Goal: Book appointment/travel/reservation

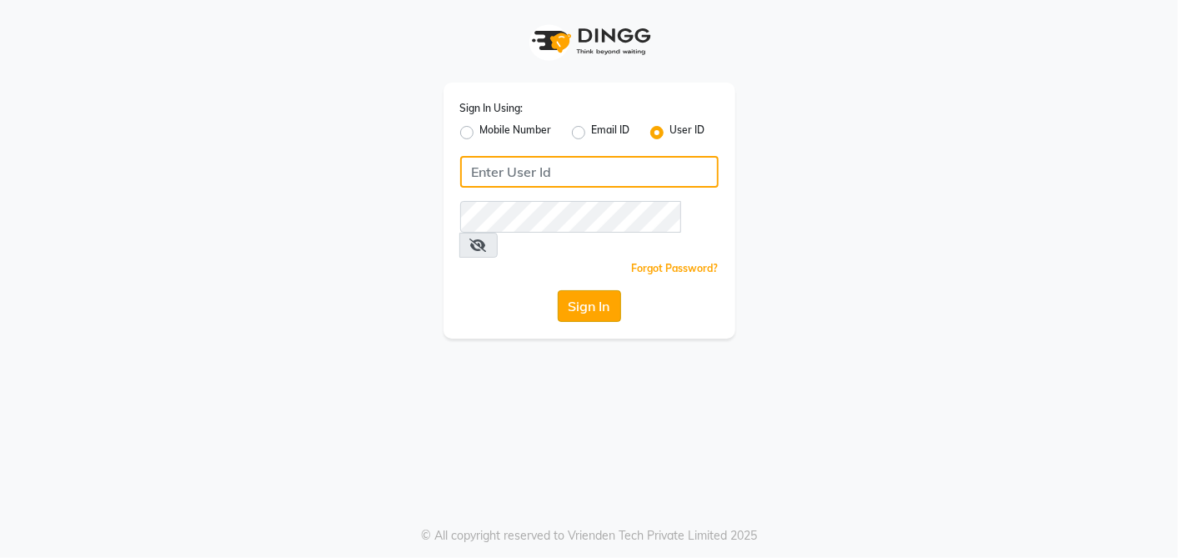
type input "arsp"
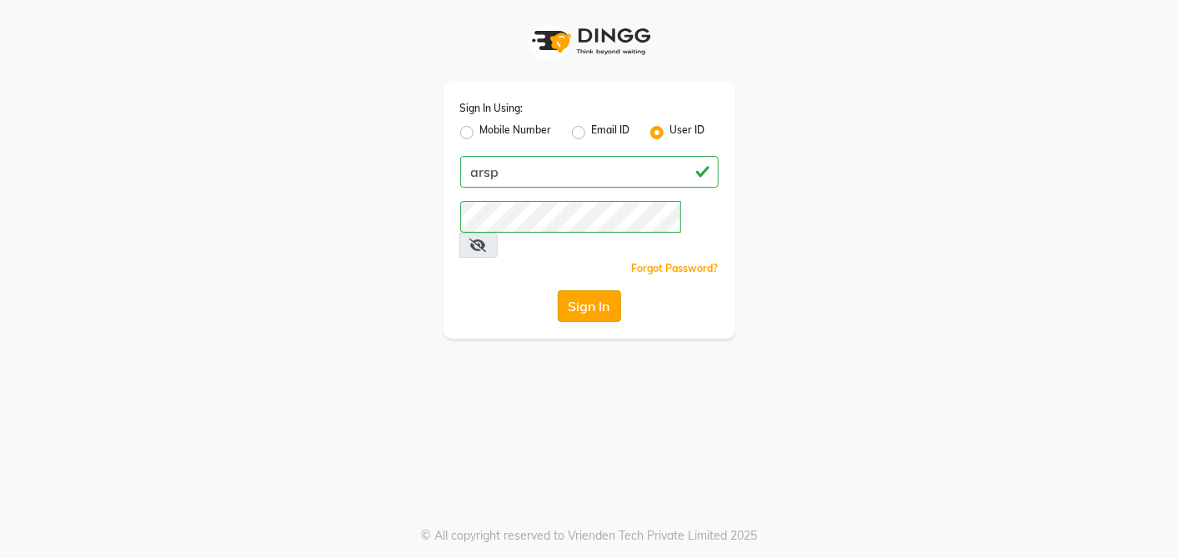
click at [602, 290] on button "Sign In" at bounding box center [589, 306] width 63 height 32
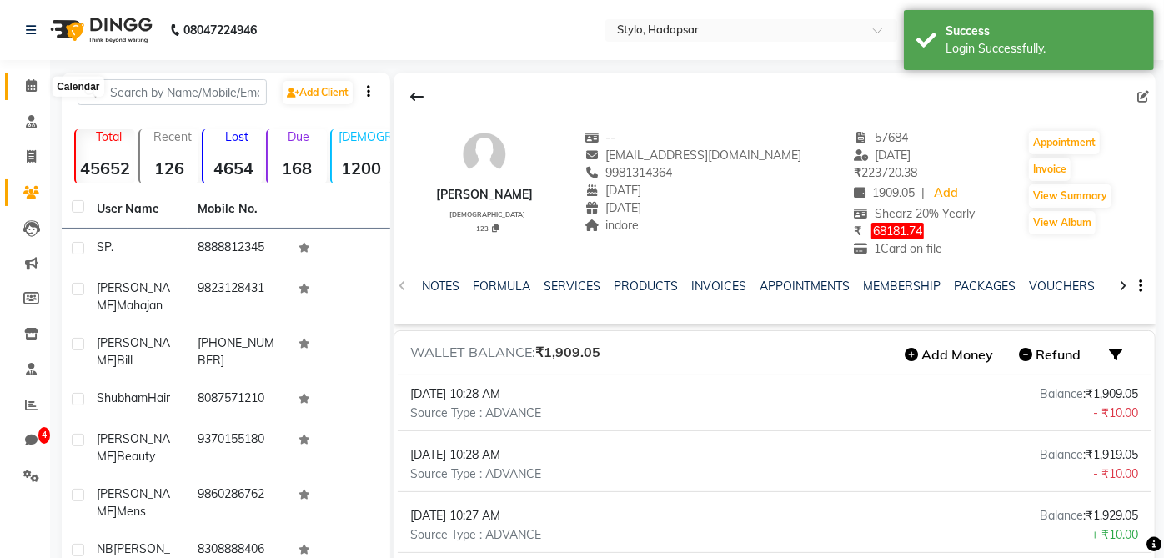
click at [33, 79] on icon at bounding box center [31, 85] width 11 height 13
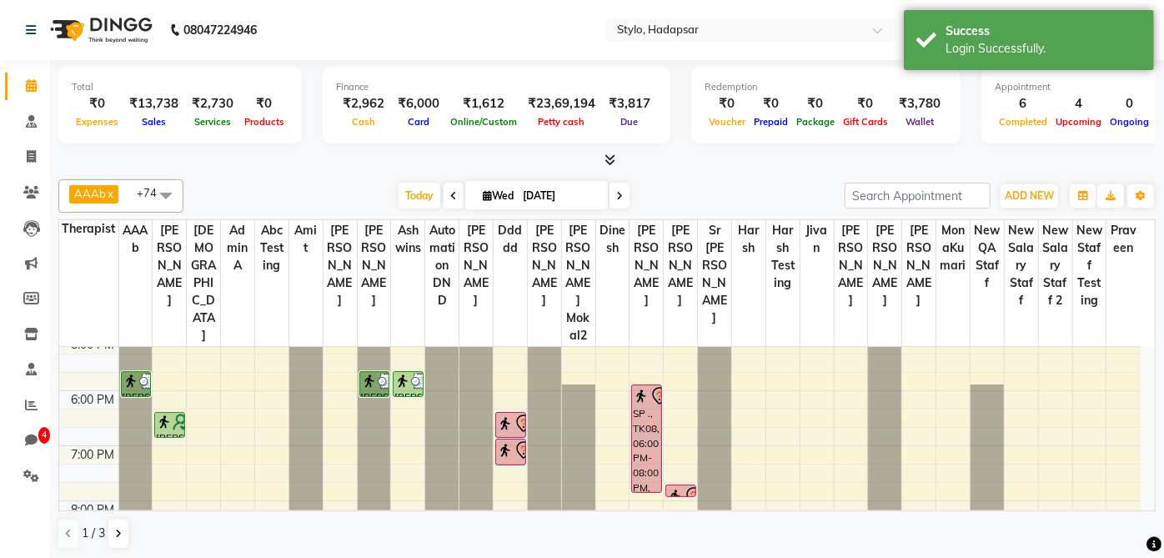
scroll to position [507, 0]
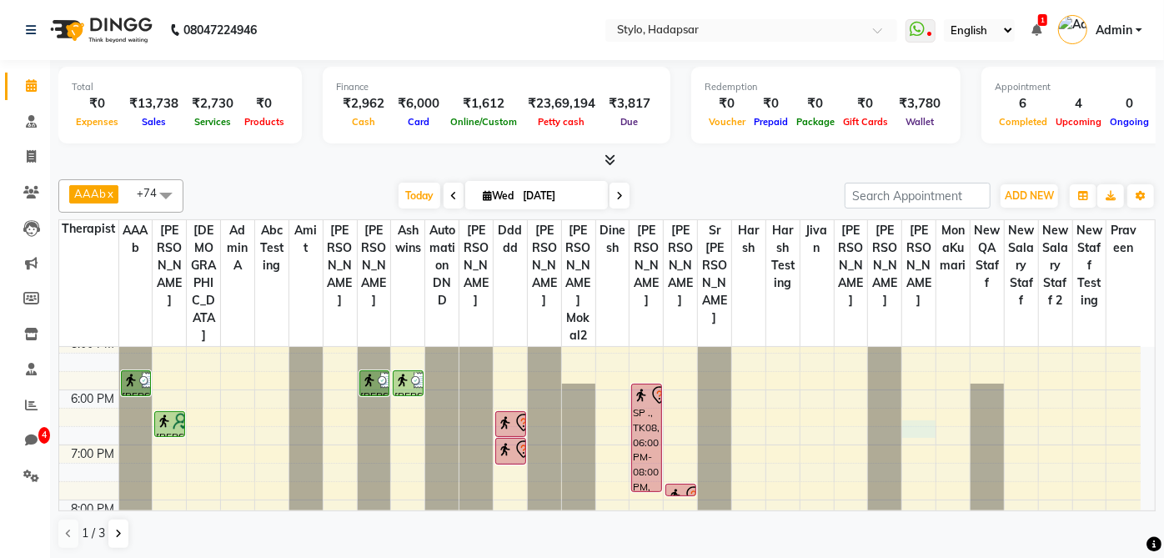
click at [921, 387] on div "8:00 AM 9:00 AM 10:00 AM 11:00 AM 12:00 PM 1:00 PM 2:00 PM 3:00 PM 4:00 PM 5:00…" at bounding box center [599, 197] width 1081 height 715
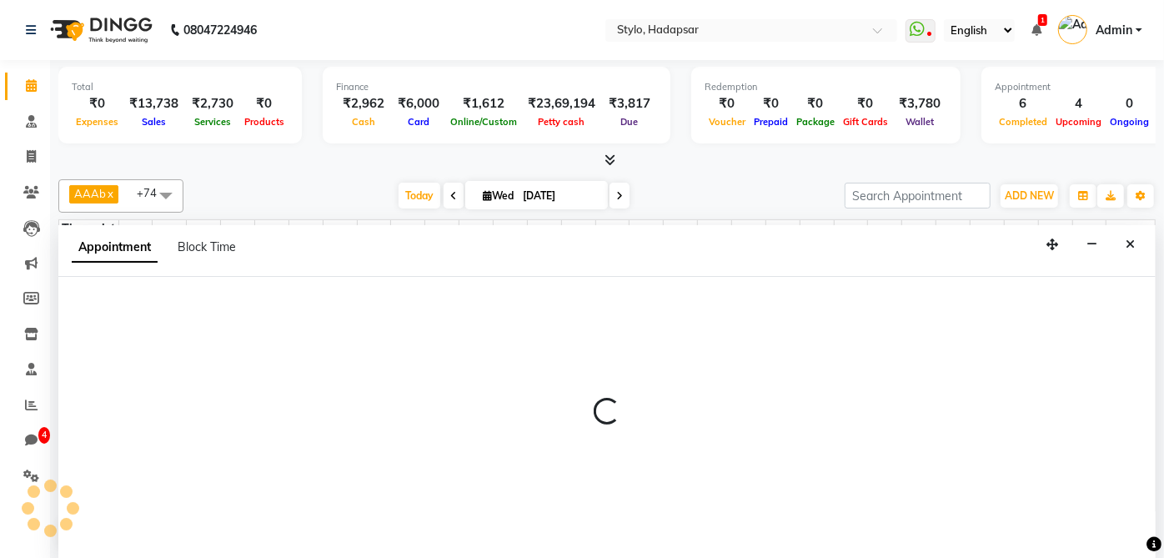
scroll to position [0, 0]
select select "5383"
select select "tentative"
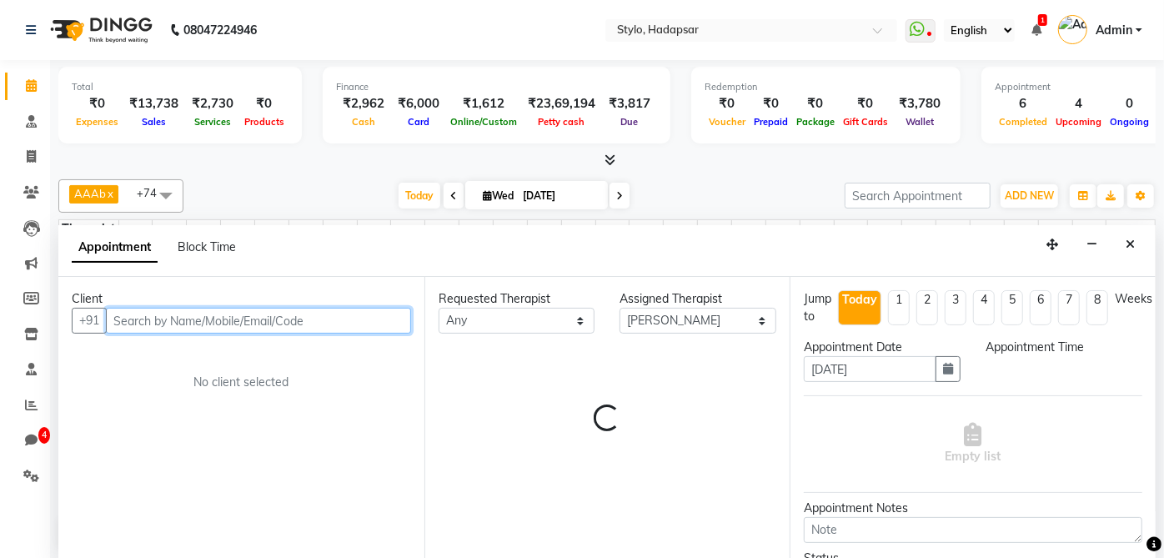
select select "1110"
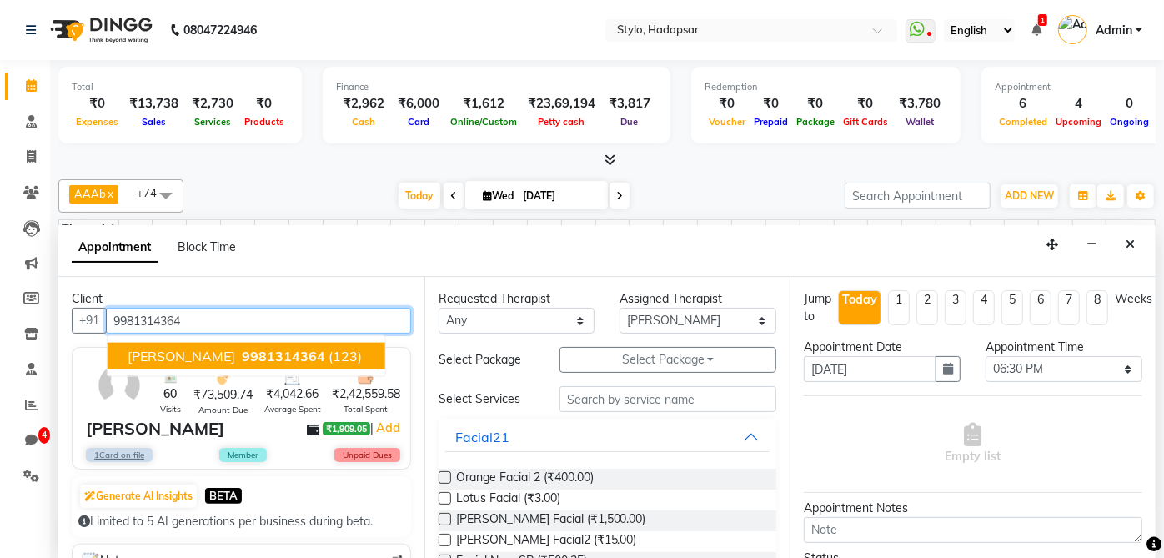
click at [340, 352] on button "Harsh Patidar 9981314364 (123)" at bounding box center [247, 356] width 278 height 27
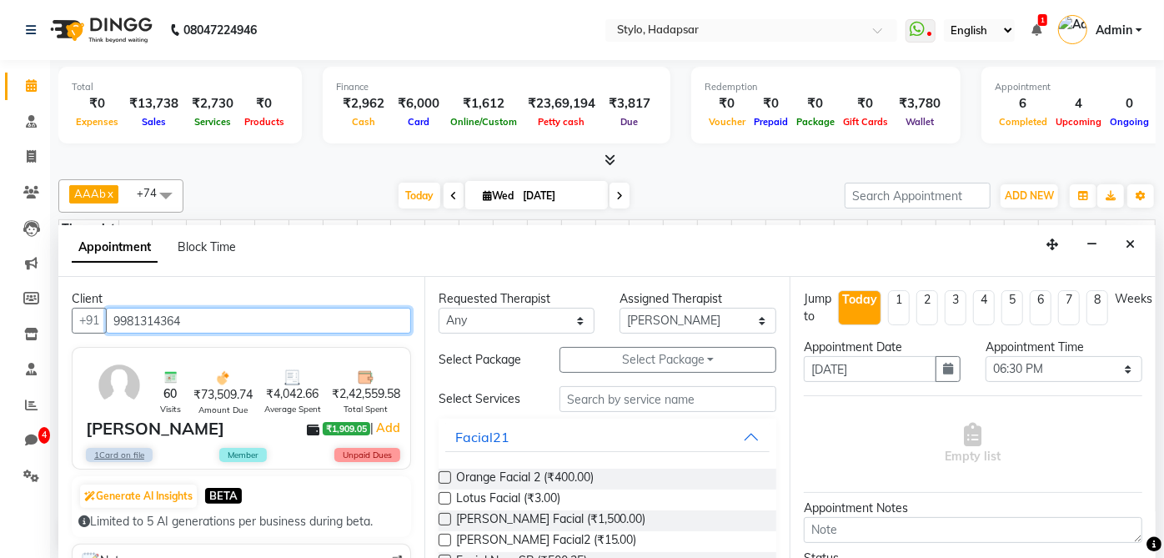
type input "9981314364"
click at [444, 471] on label at bounding box center [445, 477] width 13 height 13
click at [444, 474] on input "checkbox" at bounding box center [444, 479] width 11 height 11
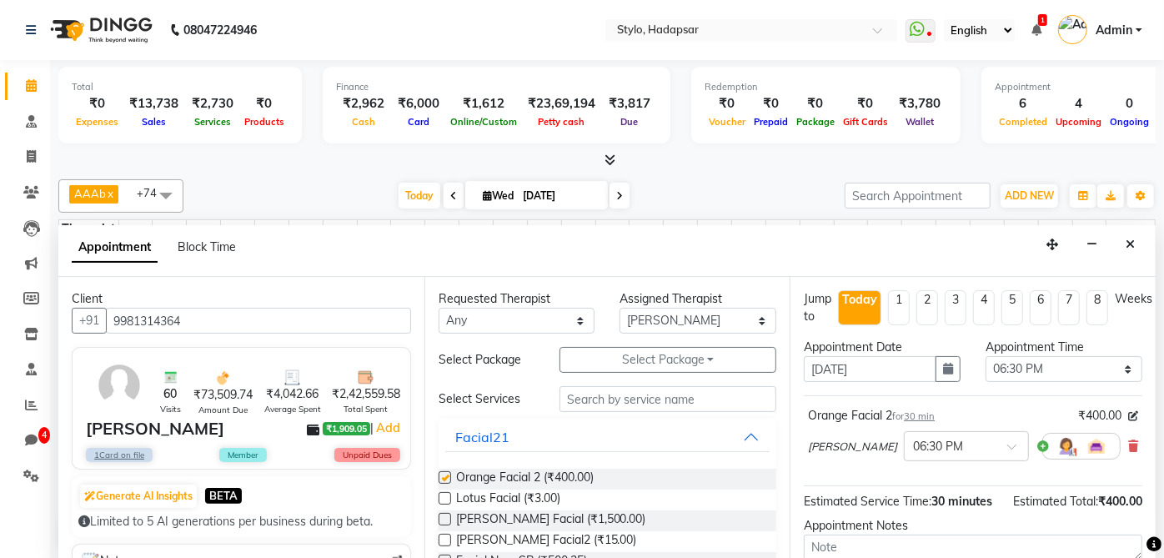
checkbox input "false"
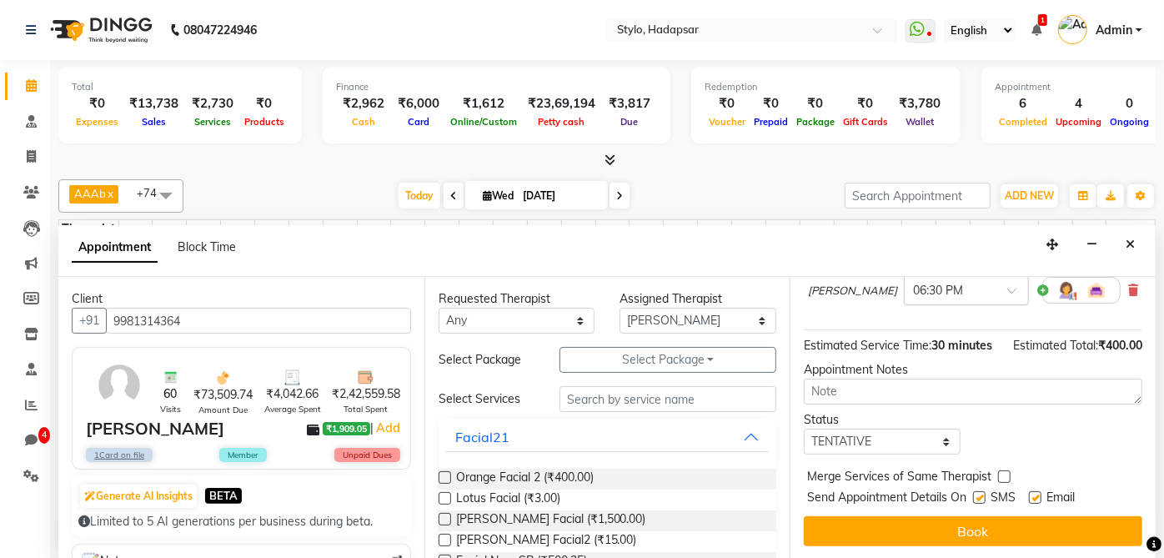
scroll to position [173, 0]
click at [982, 493] on label at bounding box center [979, 497] width 13 height 13
click at [982, 494] on input "checkbox" at bounding box center [978, 499] width 11 height 11
checkbox input "false"
click at [1036, 499] on label at bounding box center [1035, 497] width 13 height 13
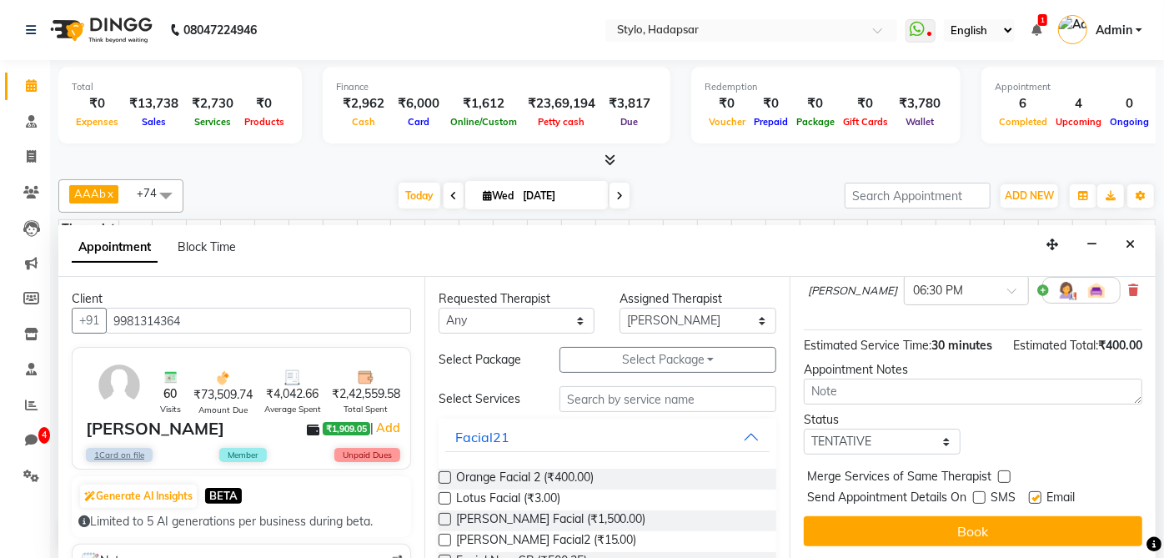
click at [1036, 499] on input "checkbox" at bounding box center [1034, 499] width 11 height 11
checkbox input "false"
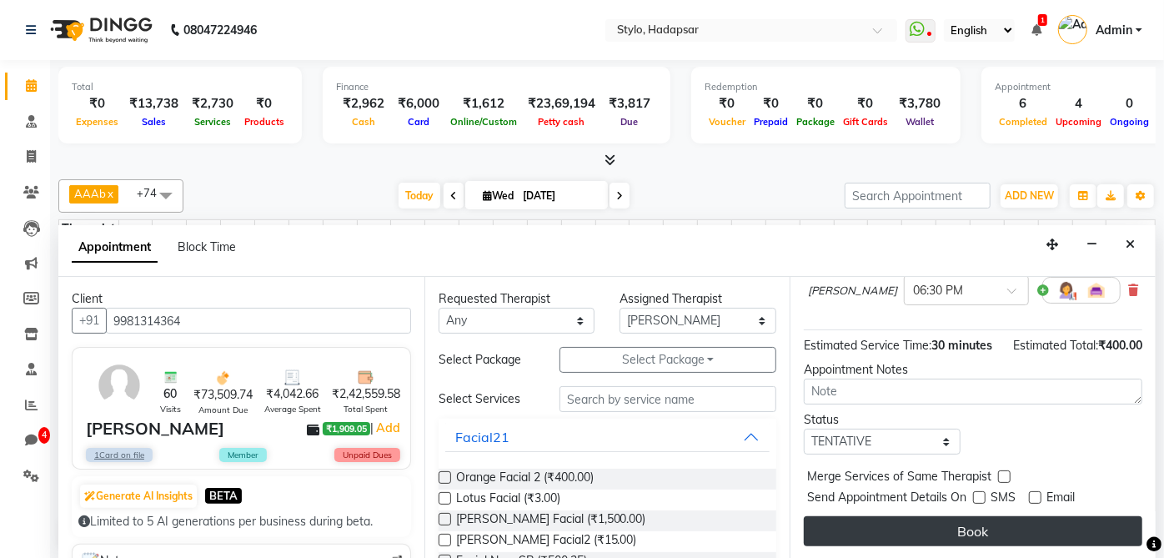
click at [1024, 524] on button "Book" at bounding box center [973, 531] width 339 height 30
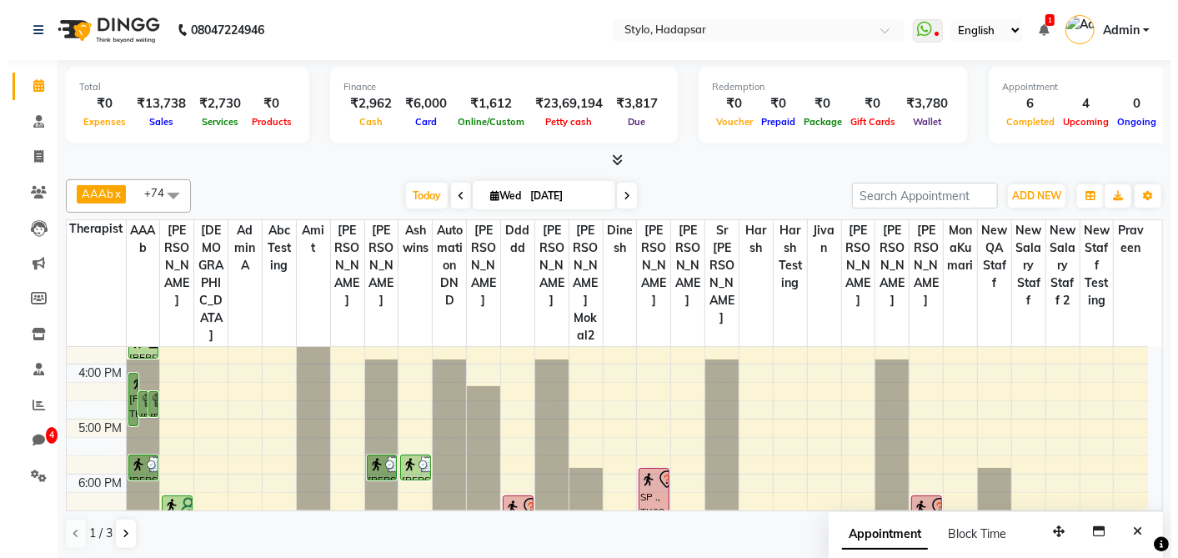
scroll to position [507, 0]
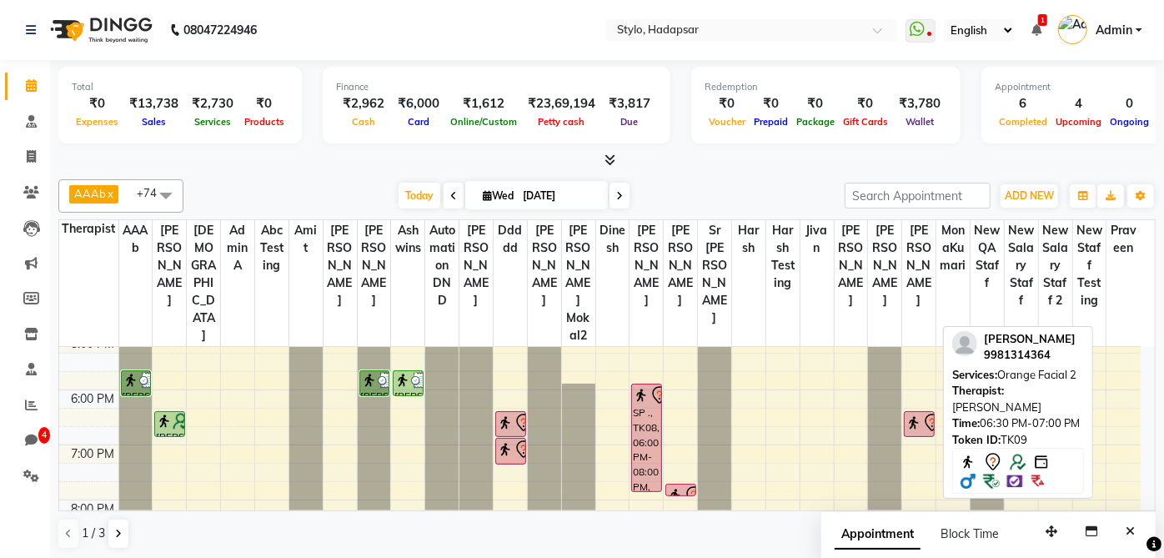
click at [921, 414] on img at bounding box center [914, 422] width 17 height 17
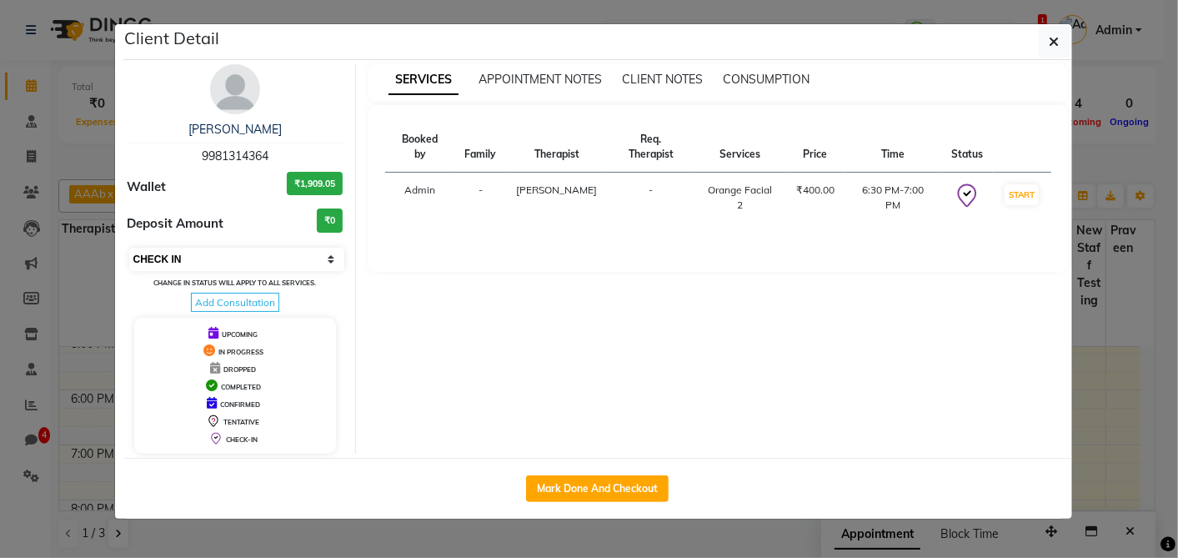
click at [321, 258] on select "Select IN SERVICE CONFIRMED TENTATIVE CHECK IN MARK DONE DROPPED UPCOMING" at bounding box center [237, 259] width 216 height 23
select select "7"
click at [129, 248] on select "Select IN SERVICE CONFIRMED TENTATIVE CHECK IN MARK DONE DROPPED UPCOMING" at bounding box center [237, 259] width 216 height 23
click at [1052, 47] on icon "button" at bounding box center [1055, 41] width 10 height 13
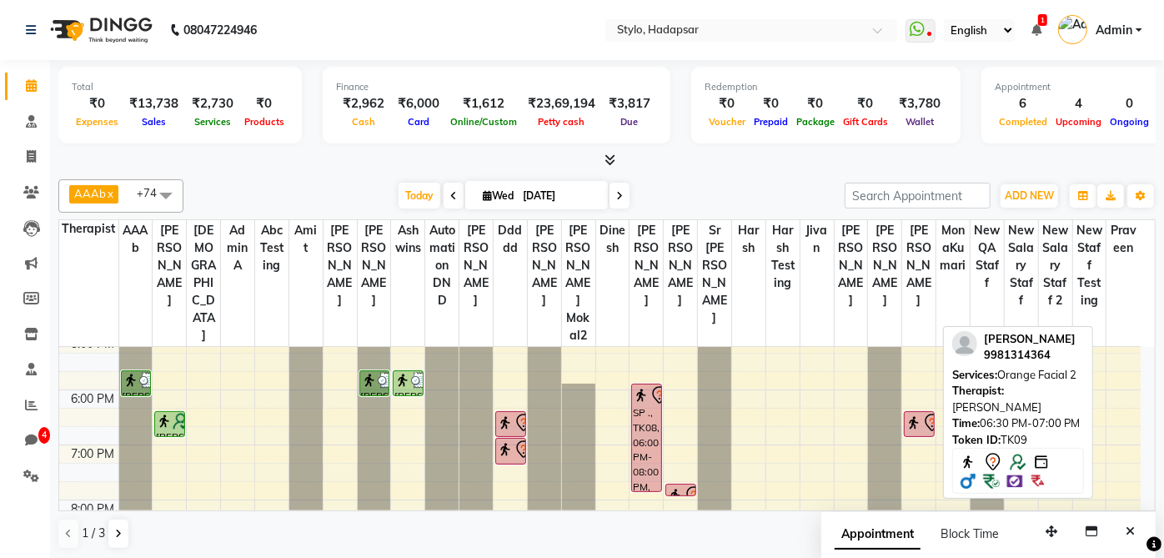
click at [921, 414] on img at bounding box center [914, 422] width 17 height 17
select select "7"
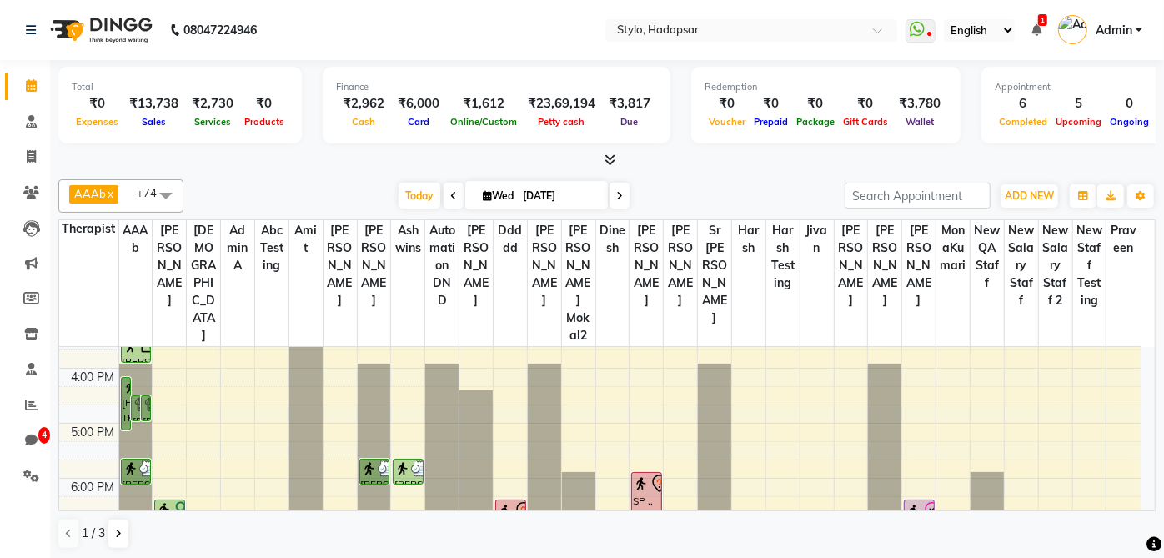
scroll to position [507, 0]
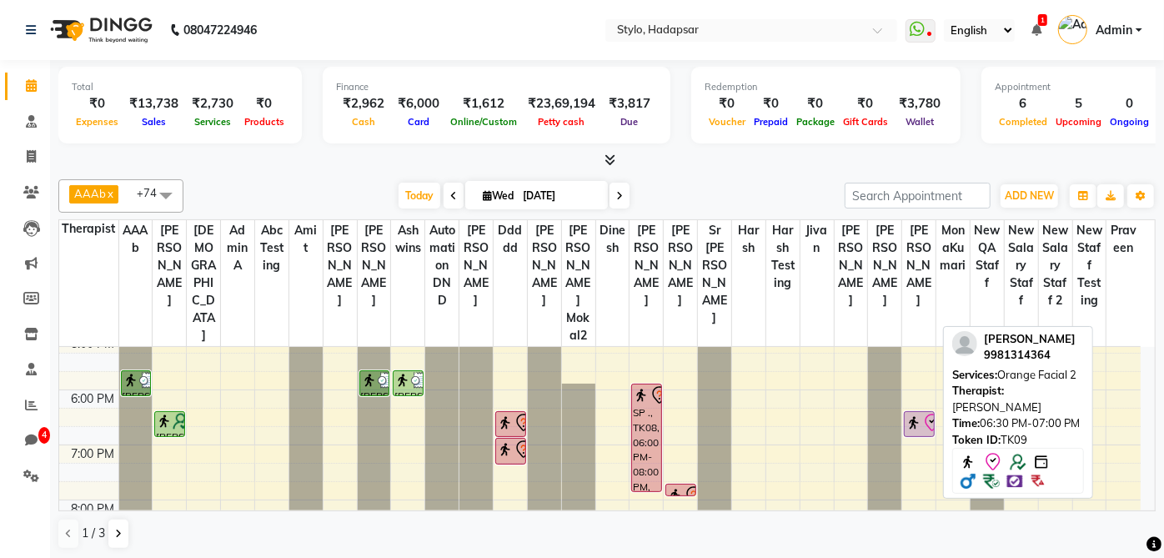
click at [923, 413] on icon at bounding box center [932, 423] width 20 height 20
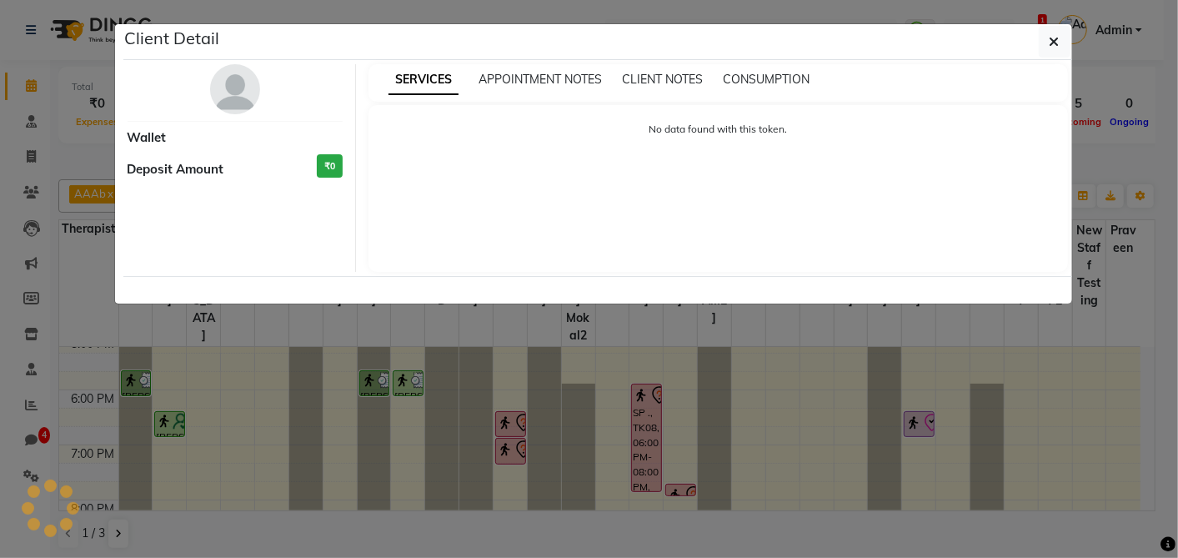
select select "8"
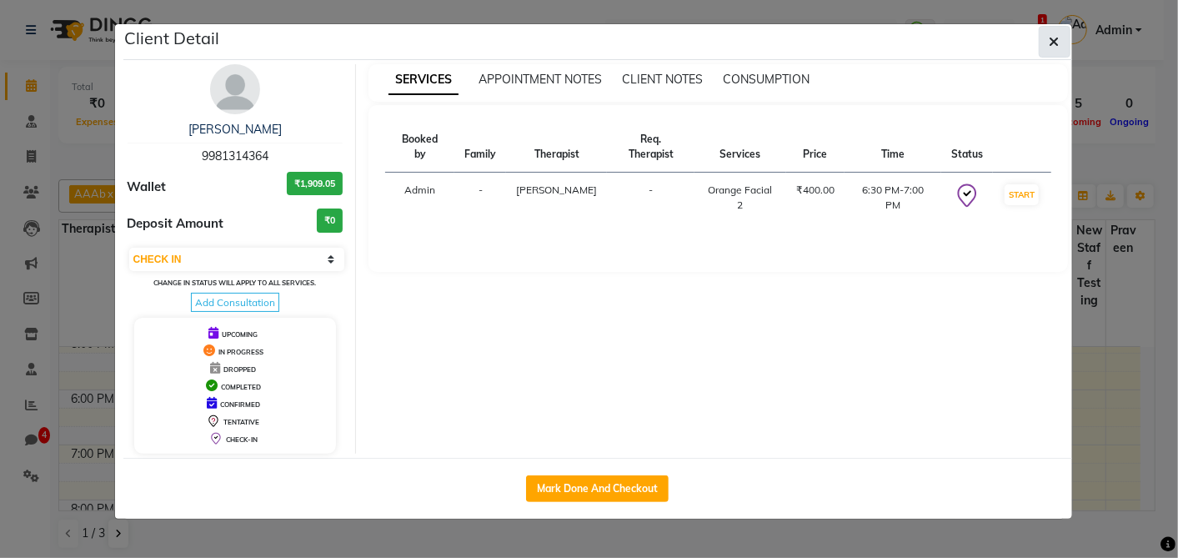
click at [1052, 35] on icon "button" at bounding box center [1055, 41] width 10 height 13
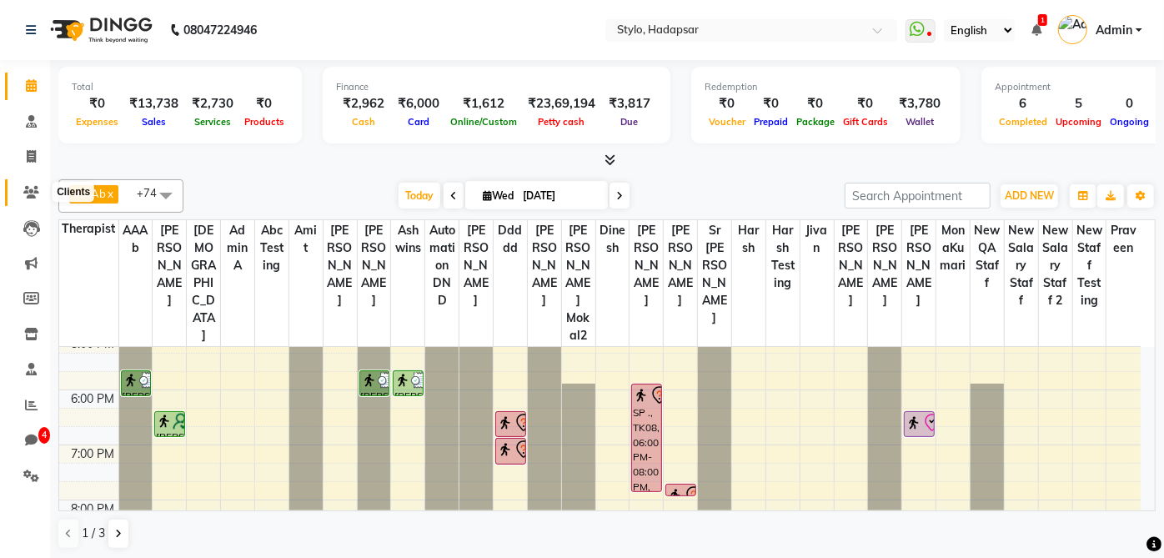
click at [21, 193] on span at bounding box center [31, 192] width 29 height 19
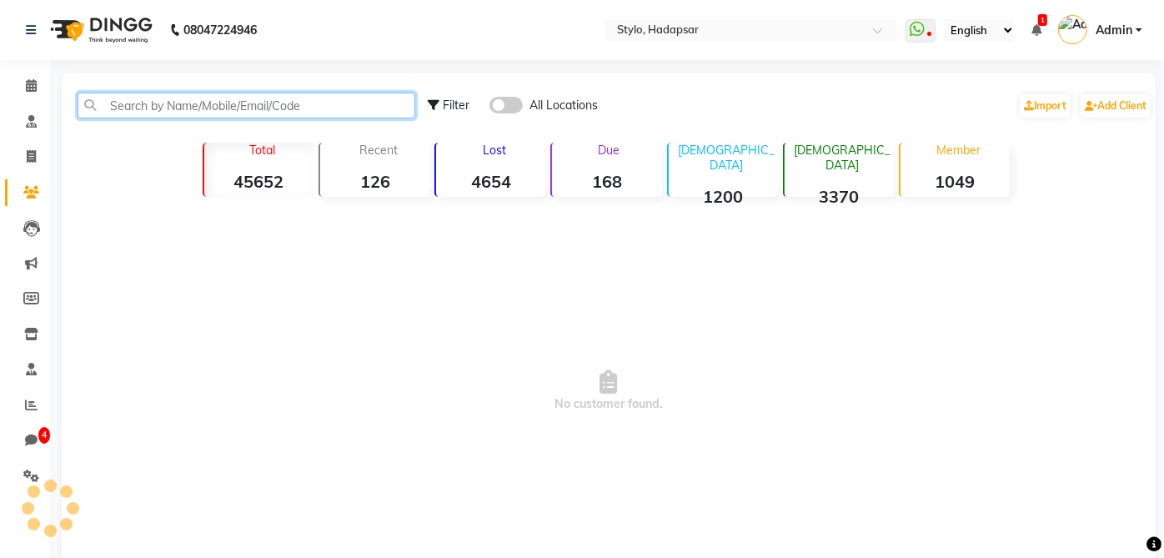
click at [163, 115] on input "text" at bounding box center [247, 106] width 338 height 26
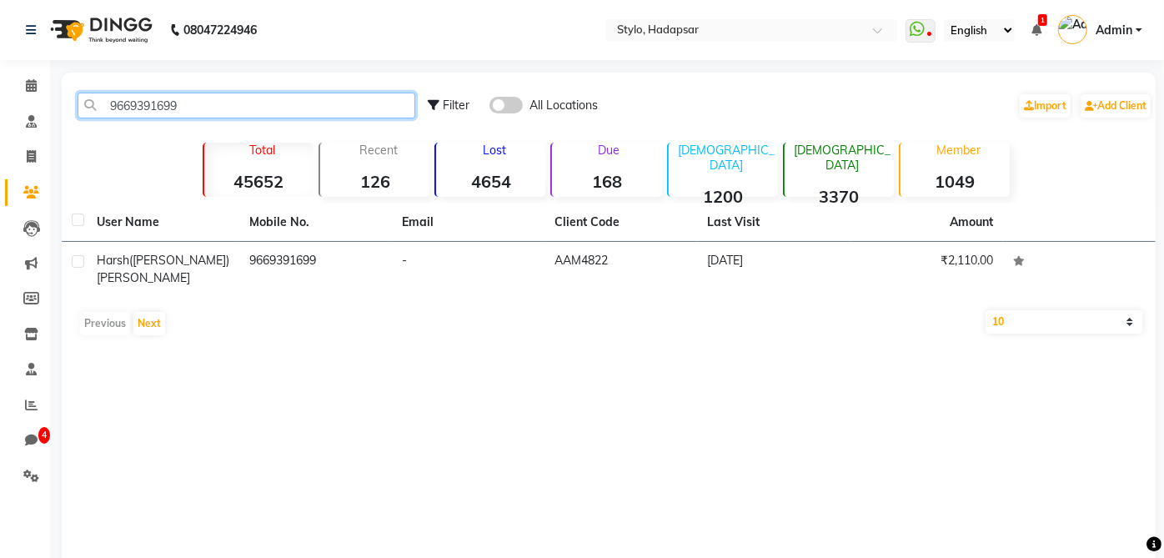
type input "9669391699"
